Goal: Task Accomplishment & Management: Use online tool/utility

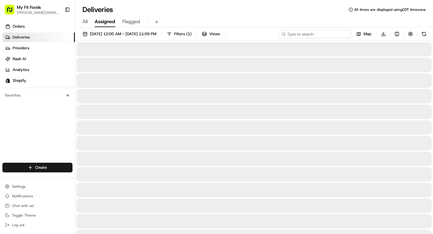
click at [333, 36] on input at bounding box center [315, 34] width 72 height 8
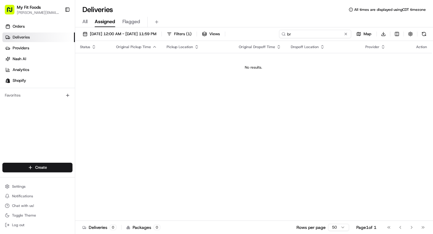
type input "b"
click at [300, 35] on input "dwy" at bounding box center [315, 34] width 72 height 8
paste input "[PERSON_NAME] [PERSON_NAME]"
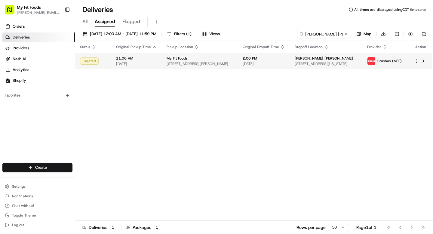
click at [416, 63] on div at bounding box center [420, 60] width 13 height 7
click at [415, 61] on html "My Fit Foods [EMAIL_ADDRESS][DOMAIN_NAME] Toggle Sidebar Orders Deliveries Prov…" at bounding box center [216, 117] width 433 height 234
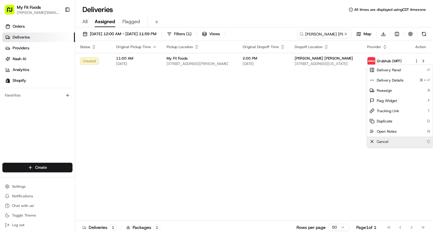
click at [380, 141] on span "Cancel" at bounding box center [383, 141] width 12 height 5
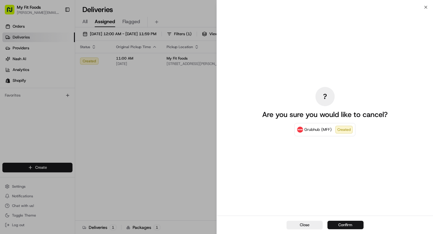
click at [341, 225] on button "Confirm" at bounding box center [345, 225] width 36 height 8
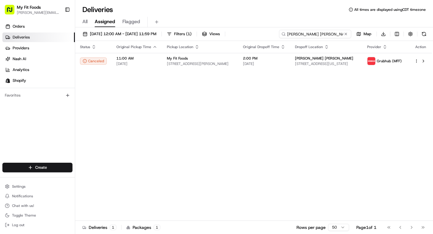
click at [326, 35] on input "[PERSON_NAME] [PERSON_NAME]" at bounding box center [315, 34] width 72 height 8
type input "[PERSON_NAME]"
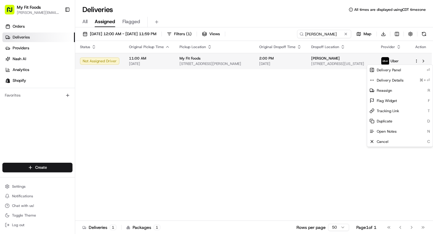
click at [416, 61] on html "My Fit Foods [EMAIL_ADDRESS][DOMAIN_NAME] Toggle Sidebar Orders Deliveries Prov…" at bounding box center [216, 117] width 433 height 234
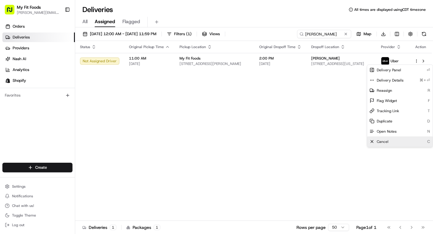
click at [385, 141] on span "Cancel" at bounding box center [383, 141] width 12 height 5
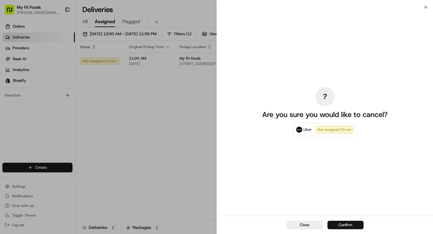
click at [347, 221] on button "Confirm" at bounding box center [345, 225] width 36 height 8
